Goal: Task Accomplishment & Management: Use online tool/utility

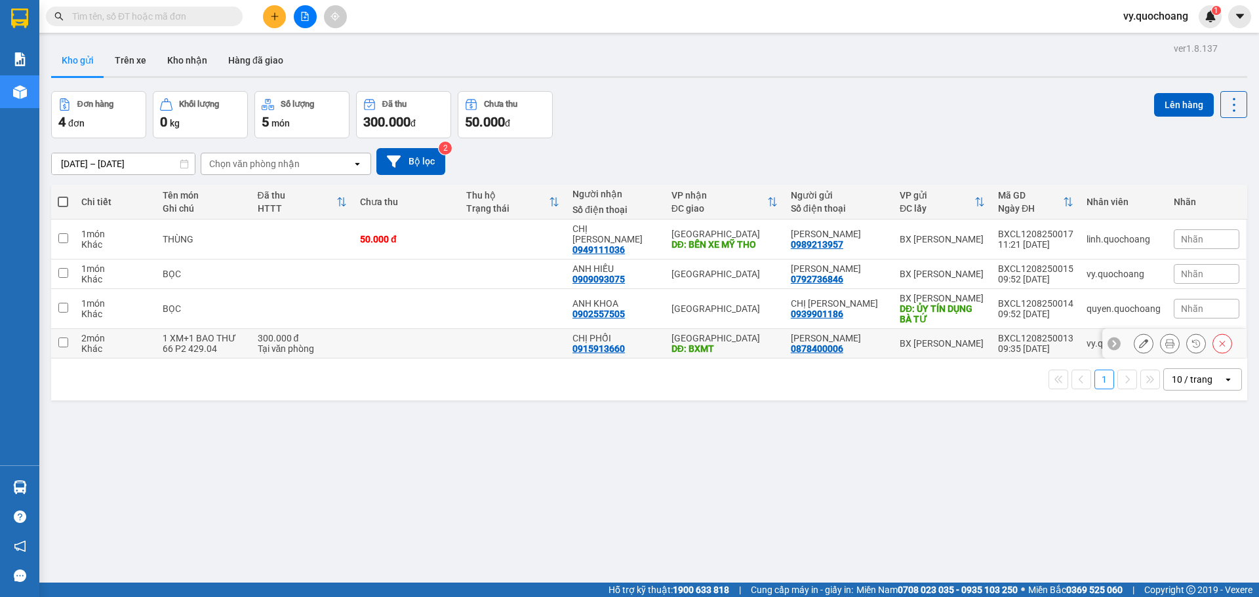
click at [1165, 339] on icon at bounding box center [1169, 343] width 9 height 9
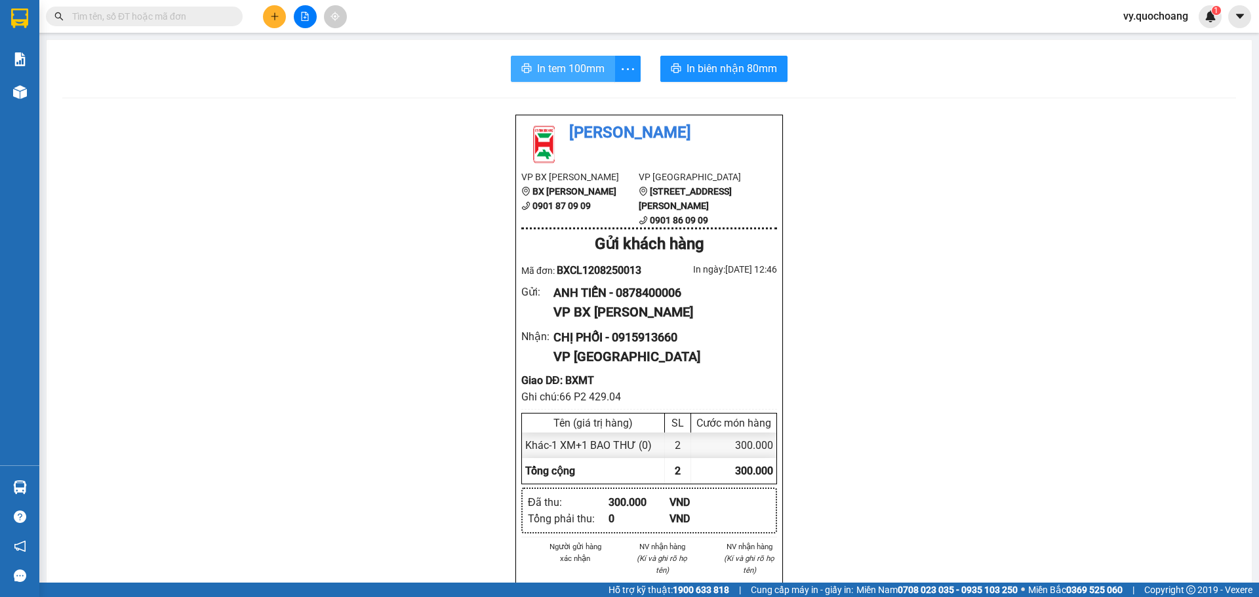
click at [580, 69] on span "In tem 100mm" at bounding box center [571, 68] width 68 height 16
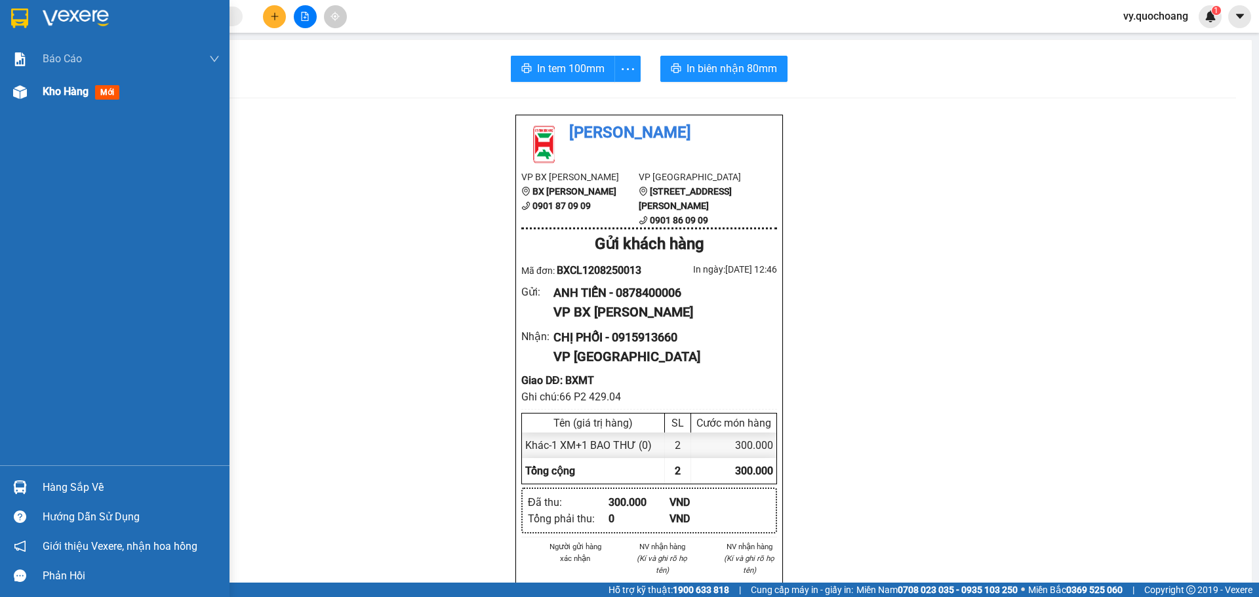
click at [79, 96] on span "Kho hàng" at bounding box center [66, 91] width 46 height 12
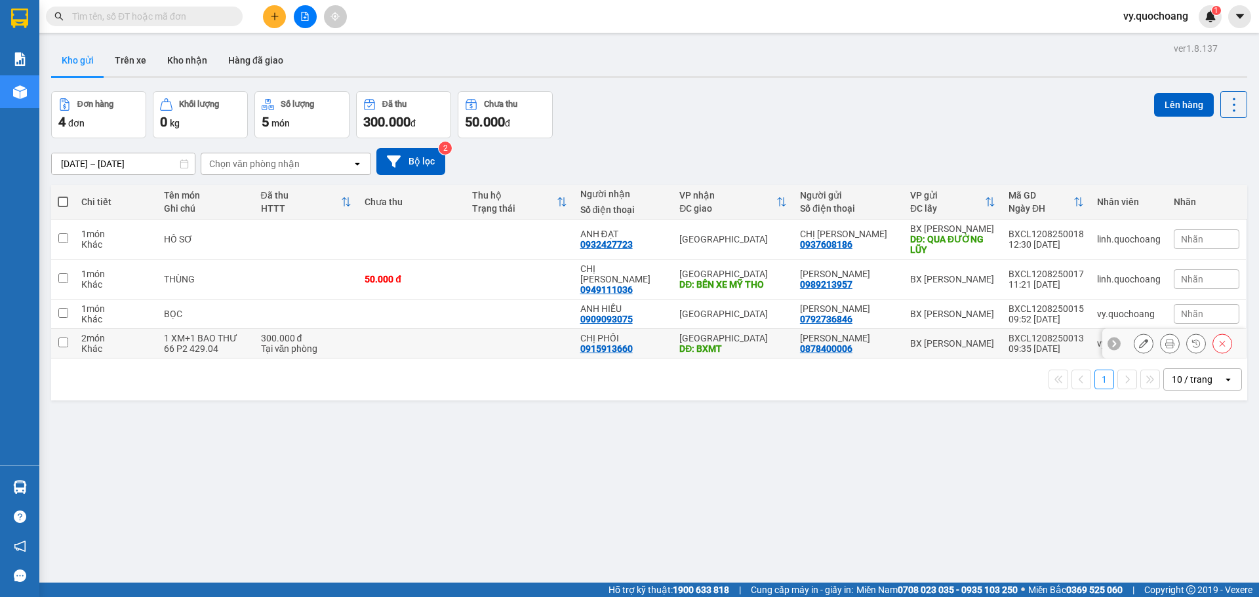
click at [548, 336] on td at bounding box center [520, 344] width 108 height 30
checkbox input "true"
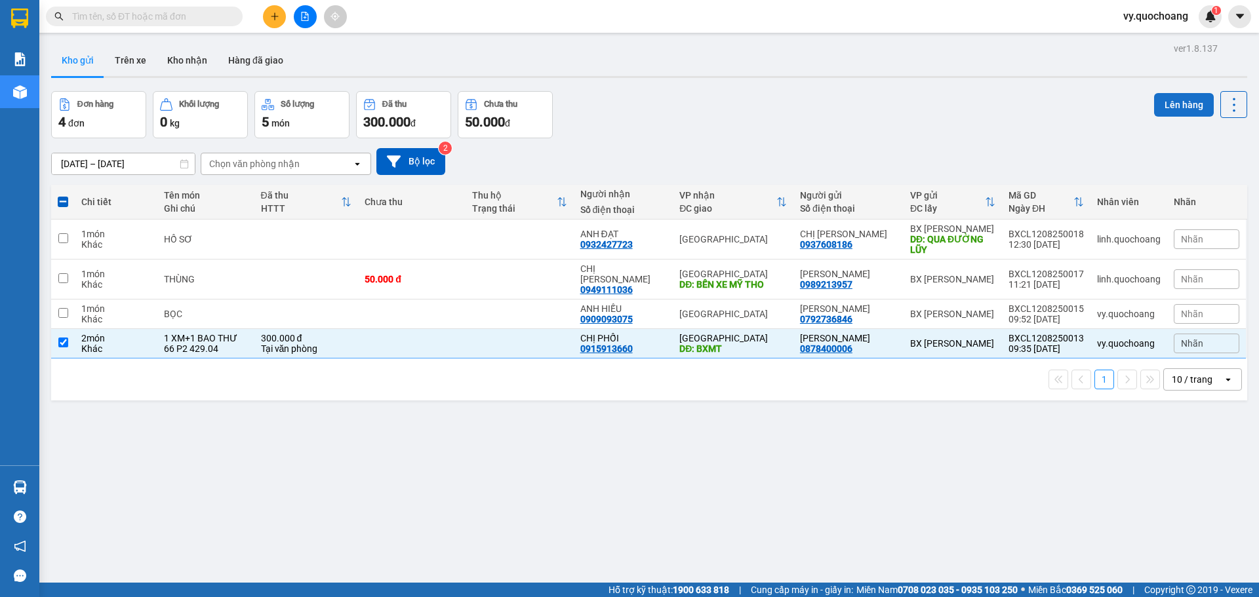
click at [1159, 100] on button "Lên hàng" at bounding box center [1184, 105] width 60 height 24
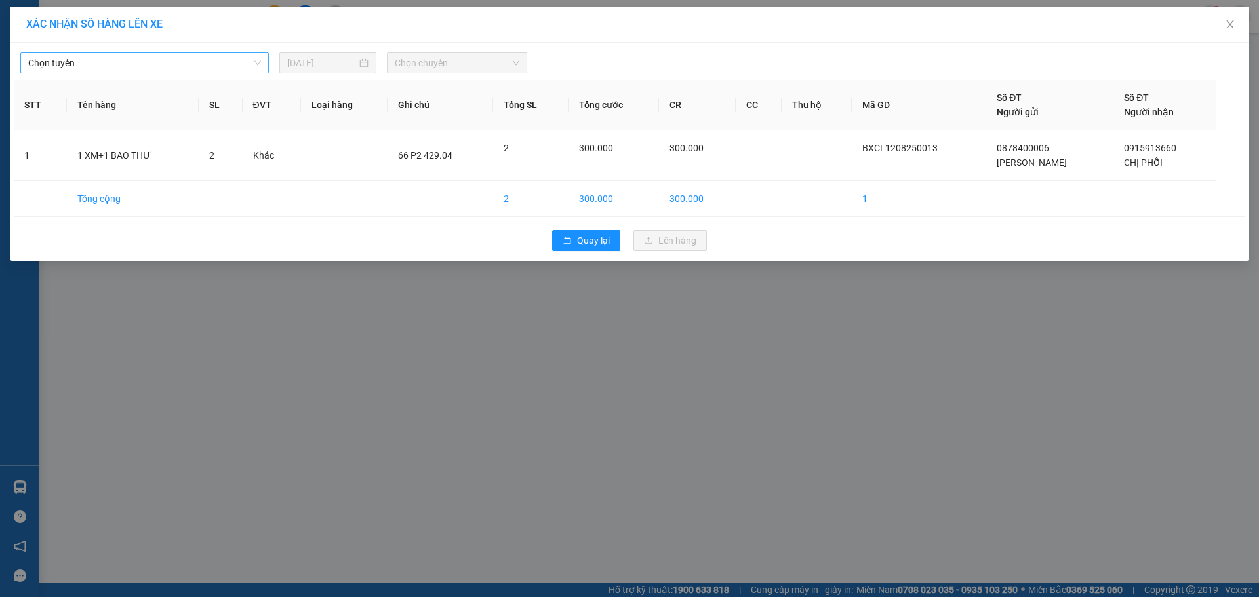
click at [58, 59] on span "Chọn tuyến" at bounding box center [144, 63] width 233 height 20
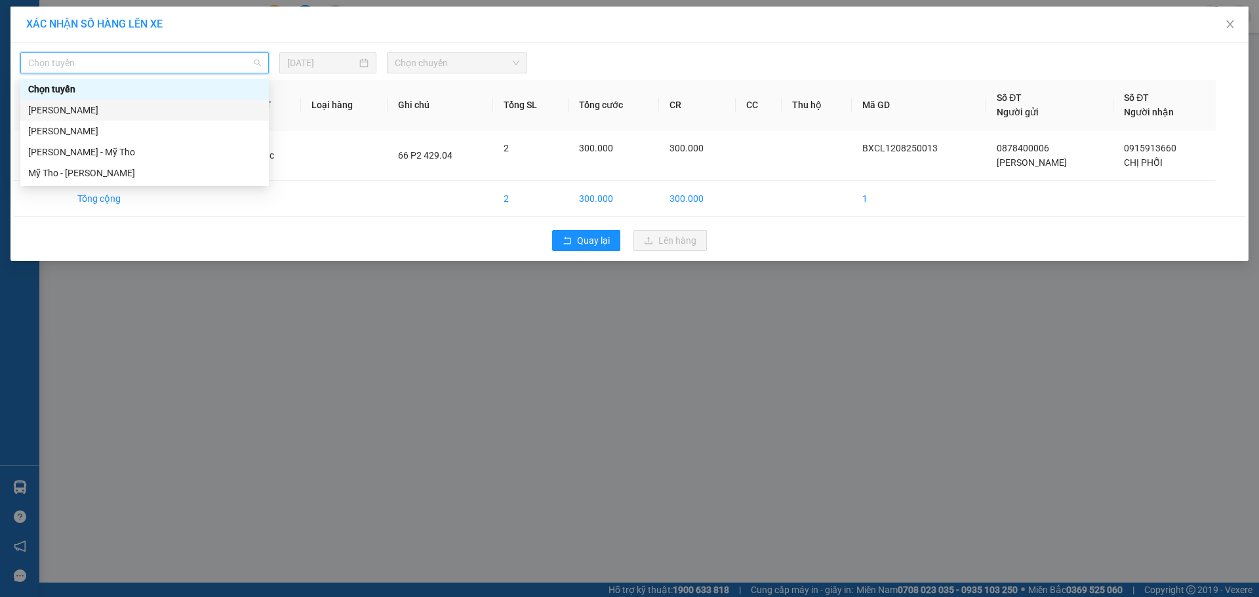
click at [108, 109] on div "[PERSON_NAME]" at bounding box center [144, 110] width 233 height 14
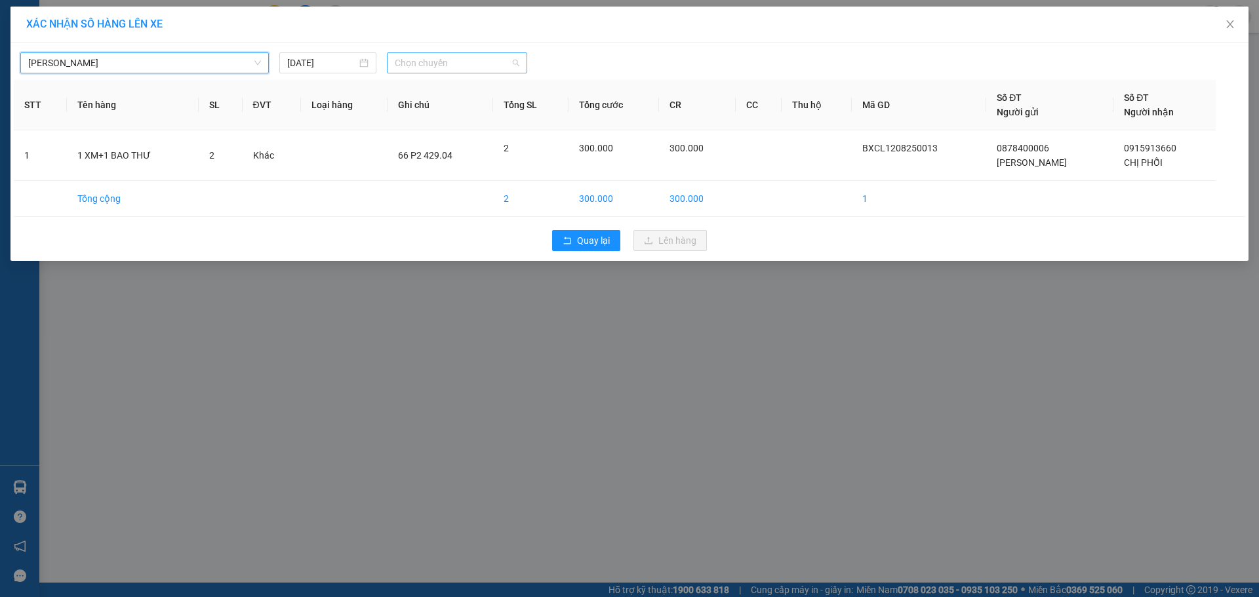
click at [441, 66] on span "Chọn chuyến" at bounding box center [457, 63] width 125 height 20
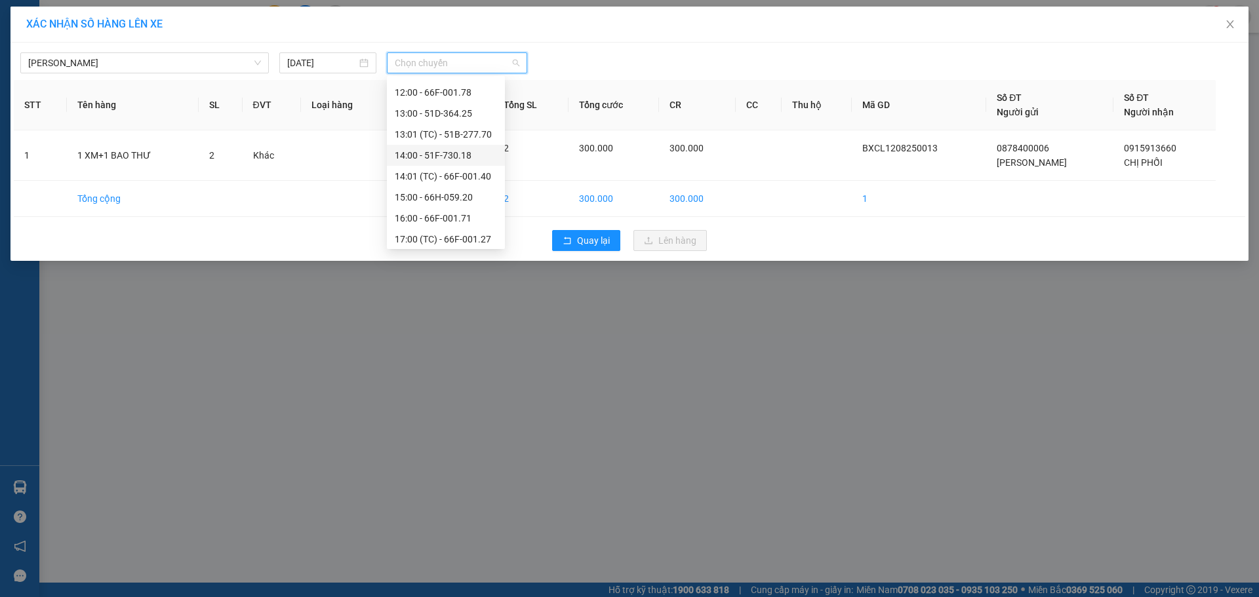
scroll to position [354, 0]
click at [439, 136] on div "13:00 - 51D-364.25" at bounding box center [446, 134] width 102 height 14
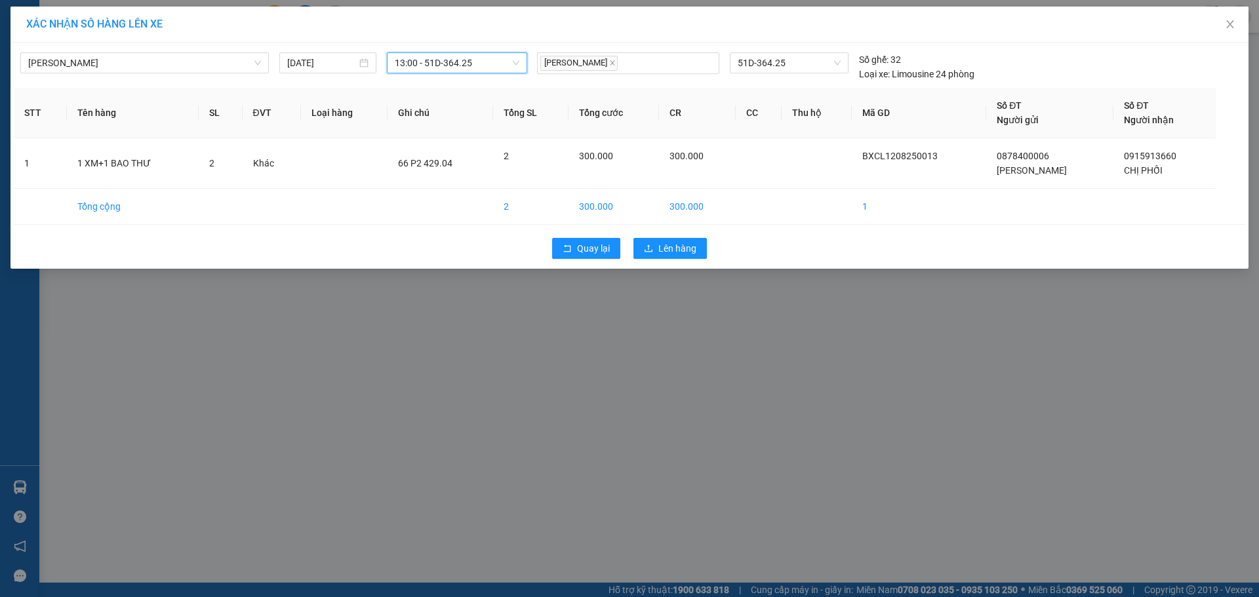
click at [508, 62] on span "13:00 - 51D-364.25" at bounding box center [457, 63] width 125 height 20
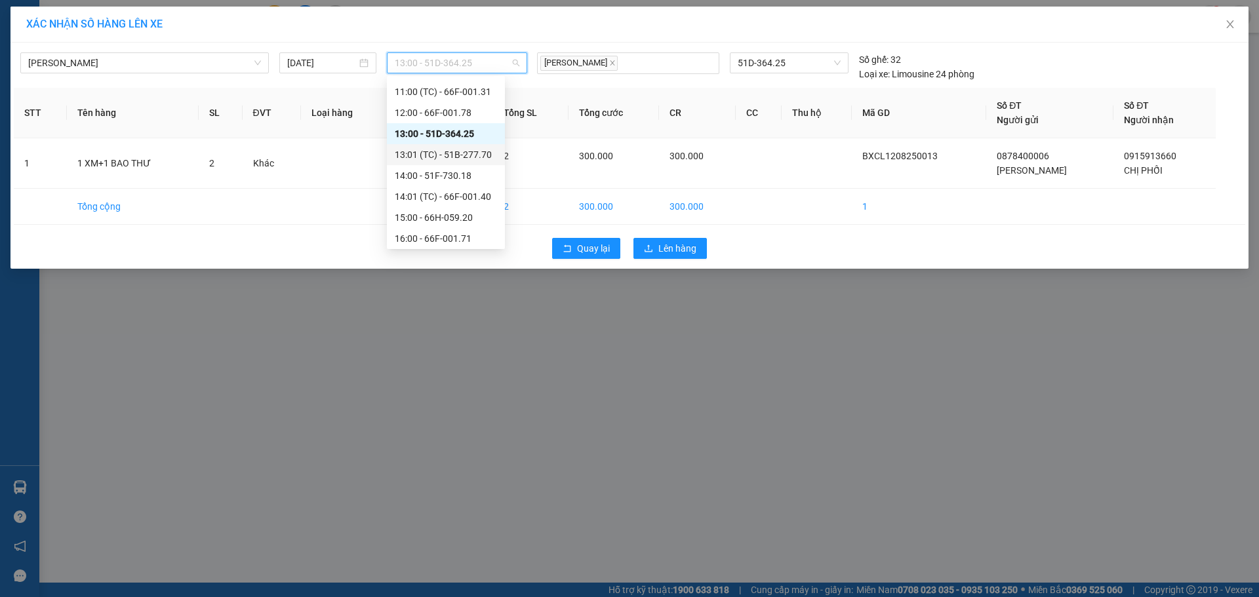
click at [487, 154] on div "13:01 (TC) - 51B-277.70" at bounding box center [446, 155] width 102 height 14
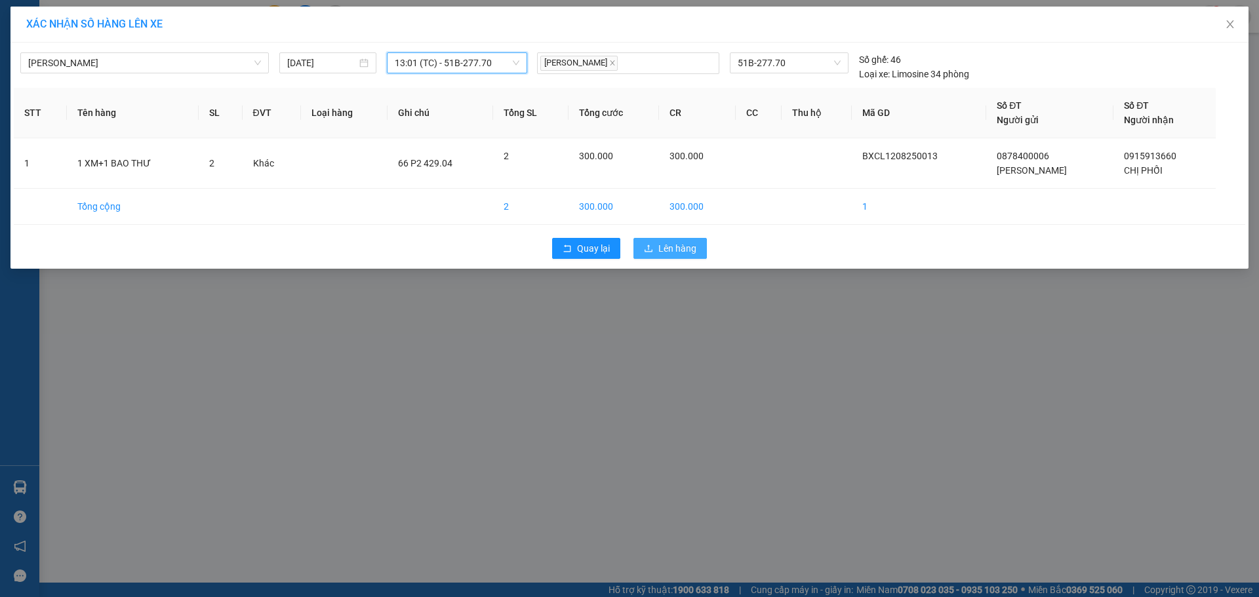
click at [664, 250] on span "Lên hàng" at bounding box center [677, 248] width 38 height 14
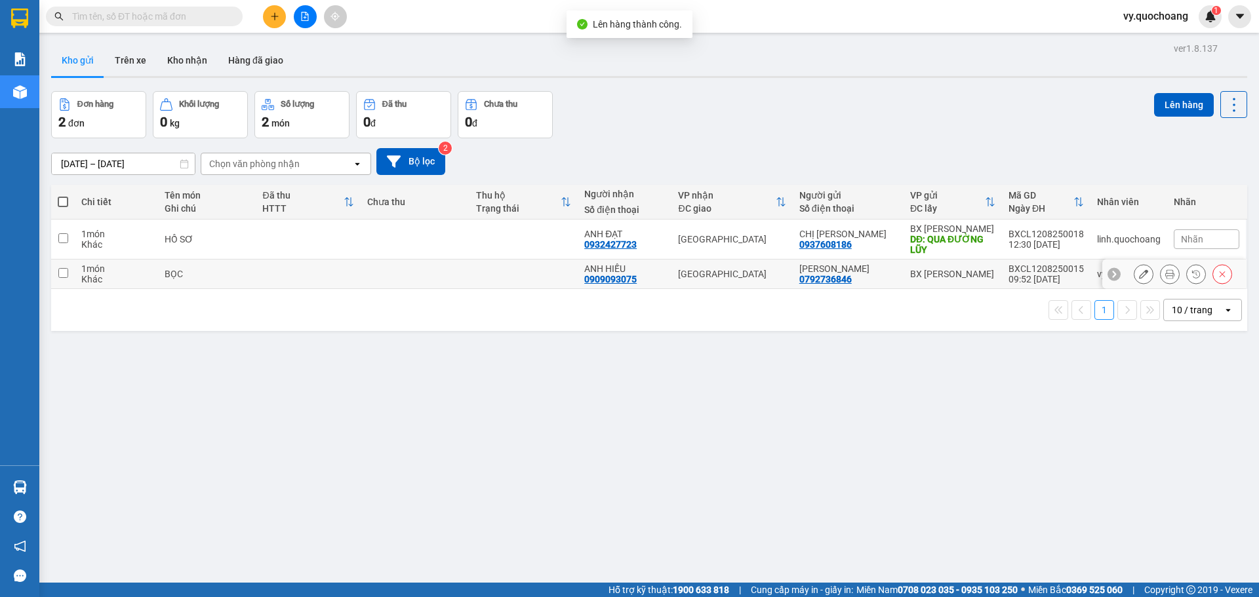
click at [551, 268] on td at bounding box center [523, 275] width 108 height 30
checkbox input "true"
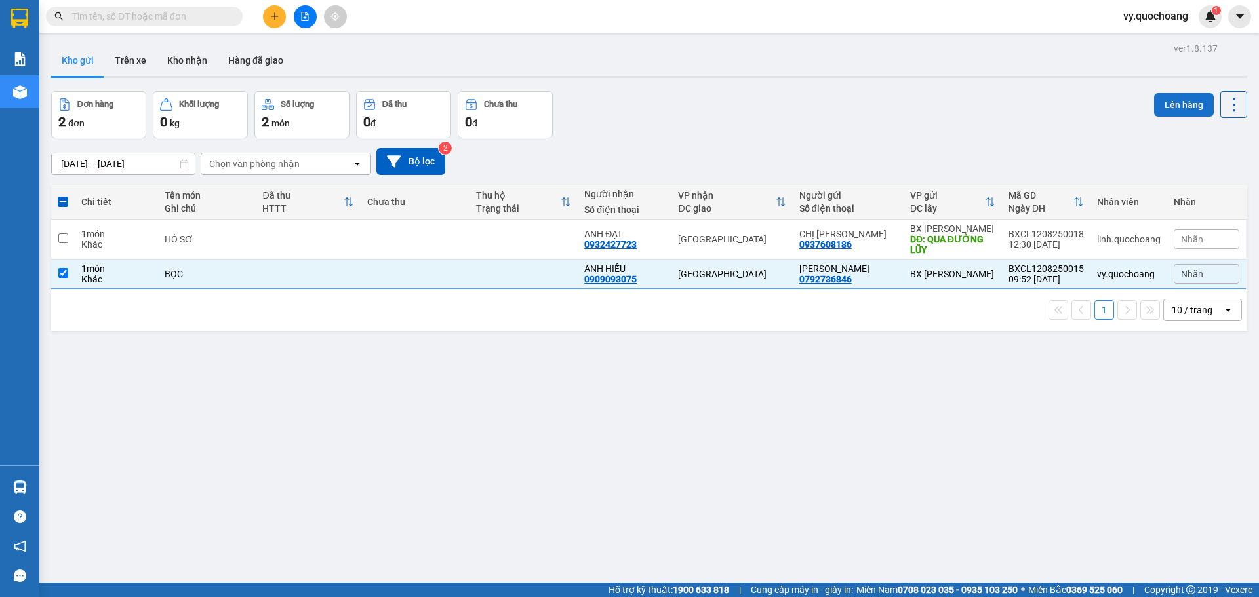
click at [1180, 109] on button "Lên hàng" at bounding box center [1184, 105] width 60 height 24
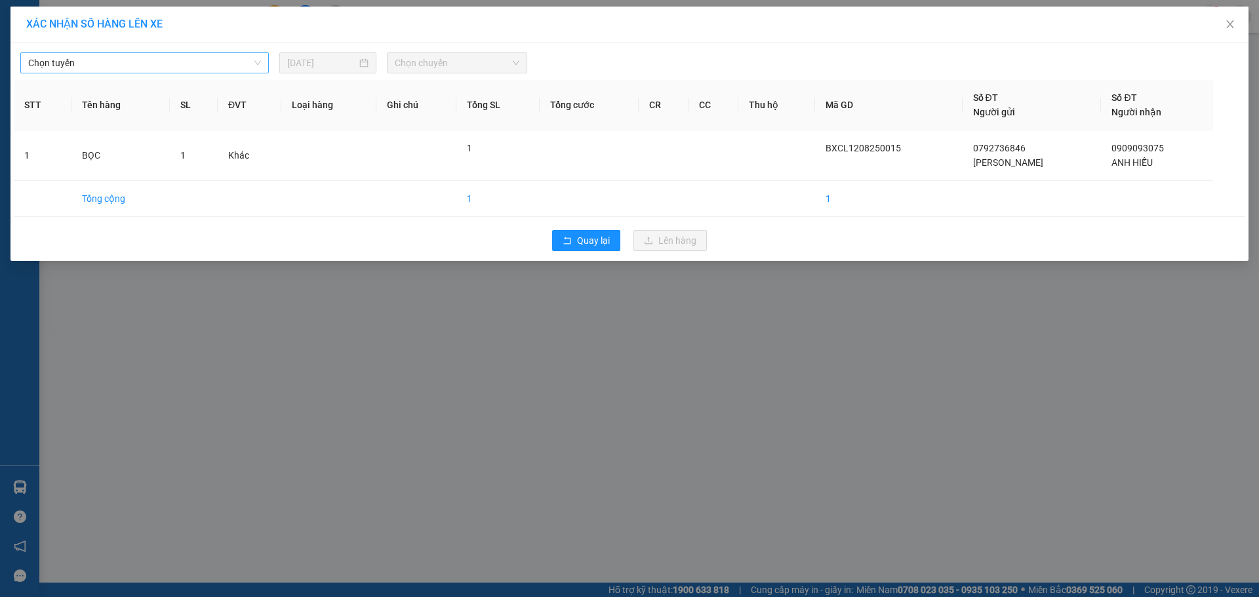
click at [123, 52] on div "Chọn tuyến" at bounding box center [144, 62] width 248 height 21
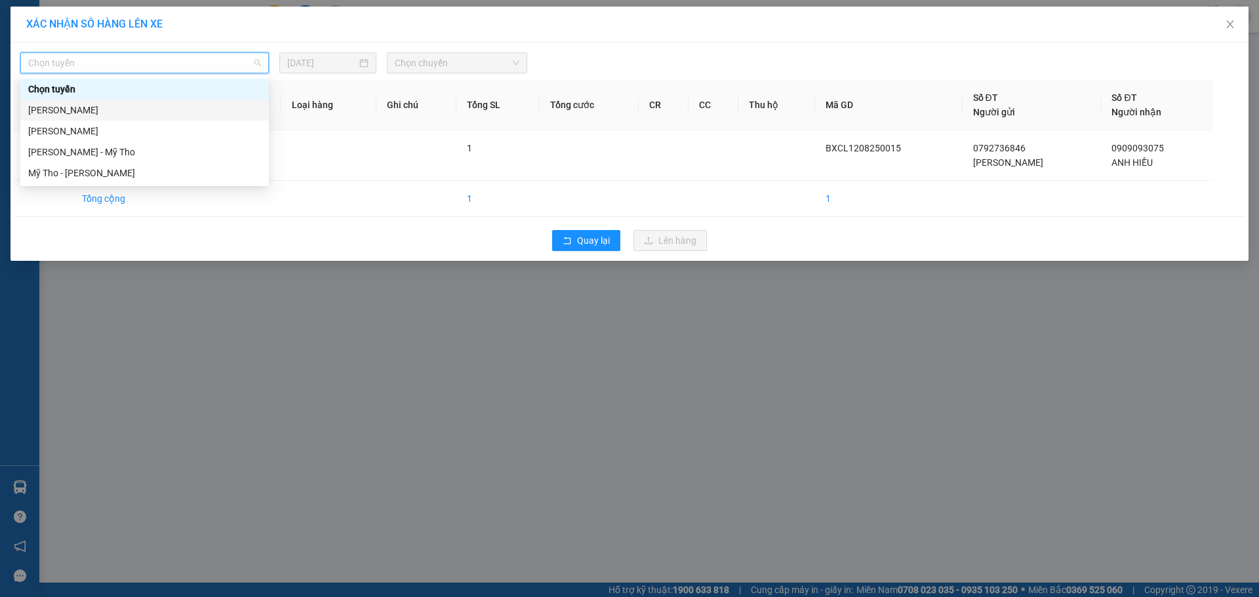
click at [149, 105] on div "[PERSON_NAME]" at bounding box center [144, 110] width 233 height 14
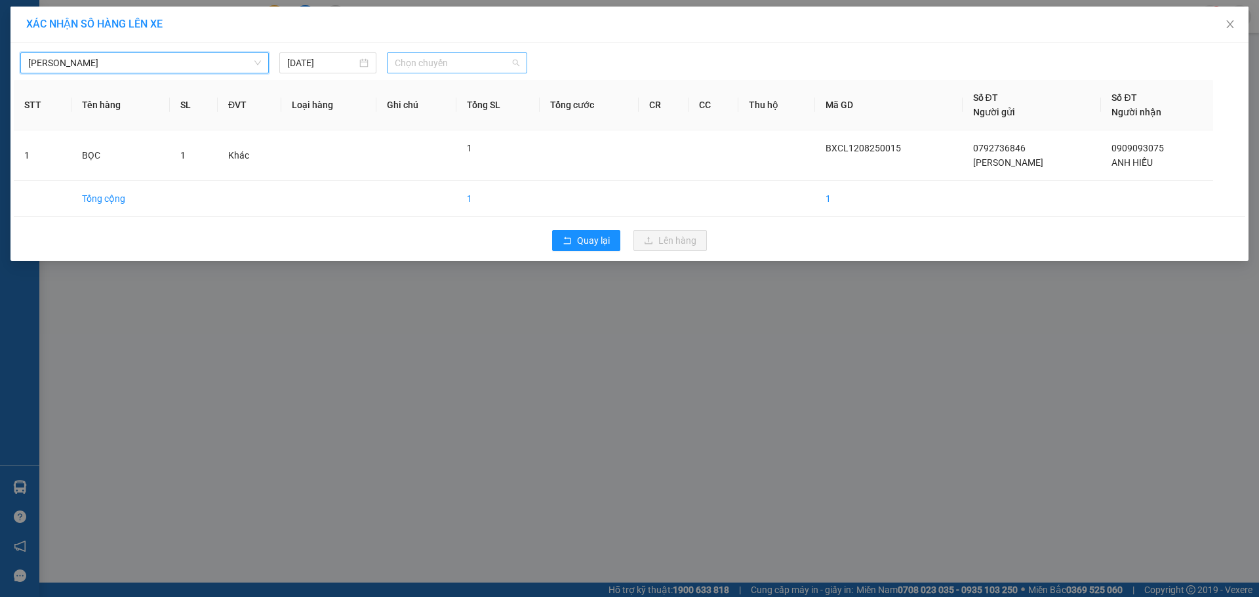
click at [456, 68] on span "Chọn chuyến" at bounding box center [457, 63] width 125 height 20
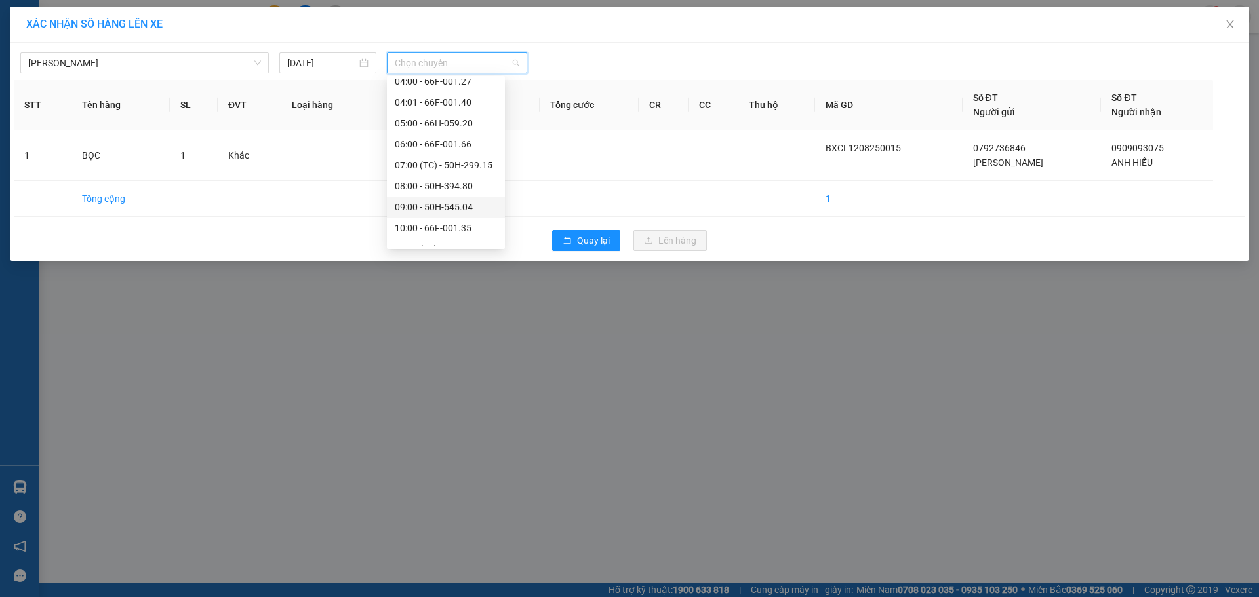
scroll to position [262, 0]
click at [424, 160] on div "10:00 - 66F-001.35" at bounding box center [446, 162] width 102 height 14
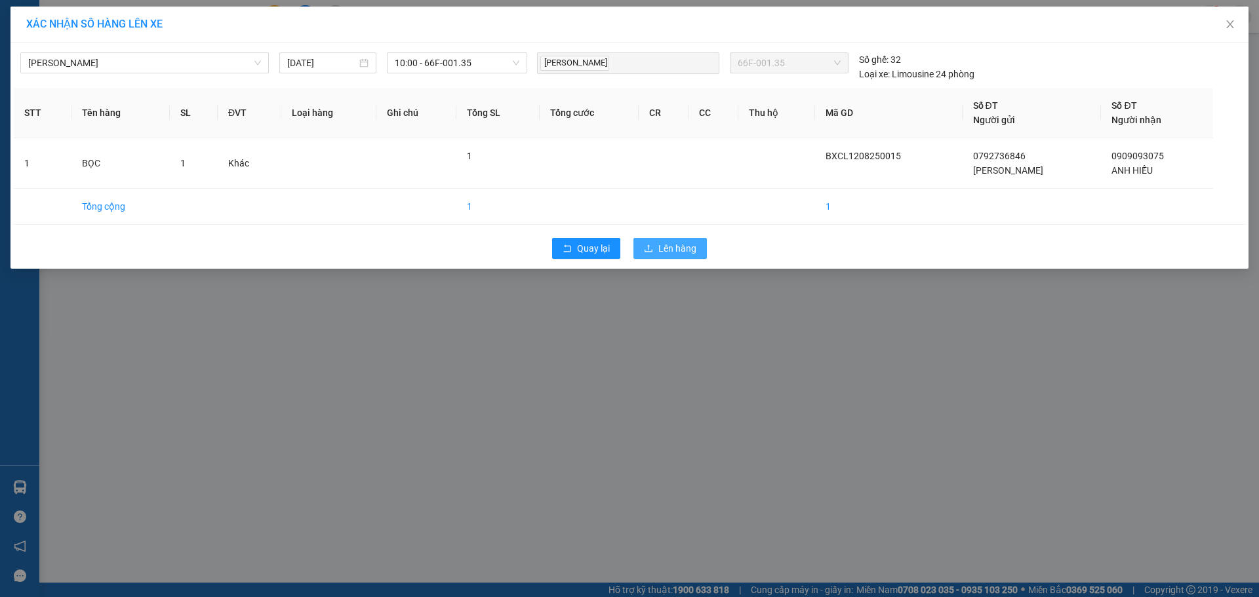
click at [649, 244] on icon "upload" at bounding box center [648, 248] width 9 height 9
